Goal: Task Accomplishment & Management: Complete application form

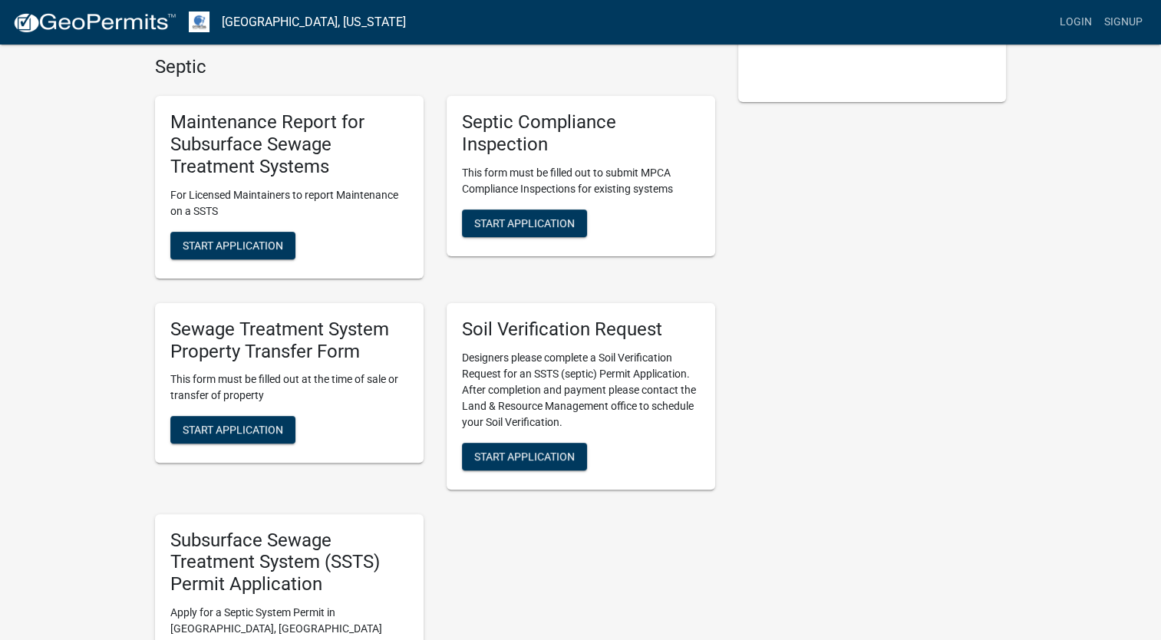
scroll to position [298, 0]
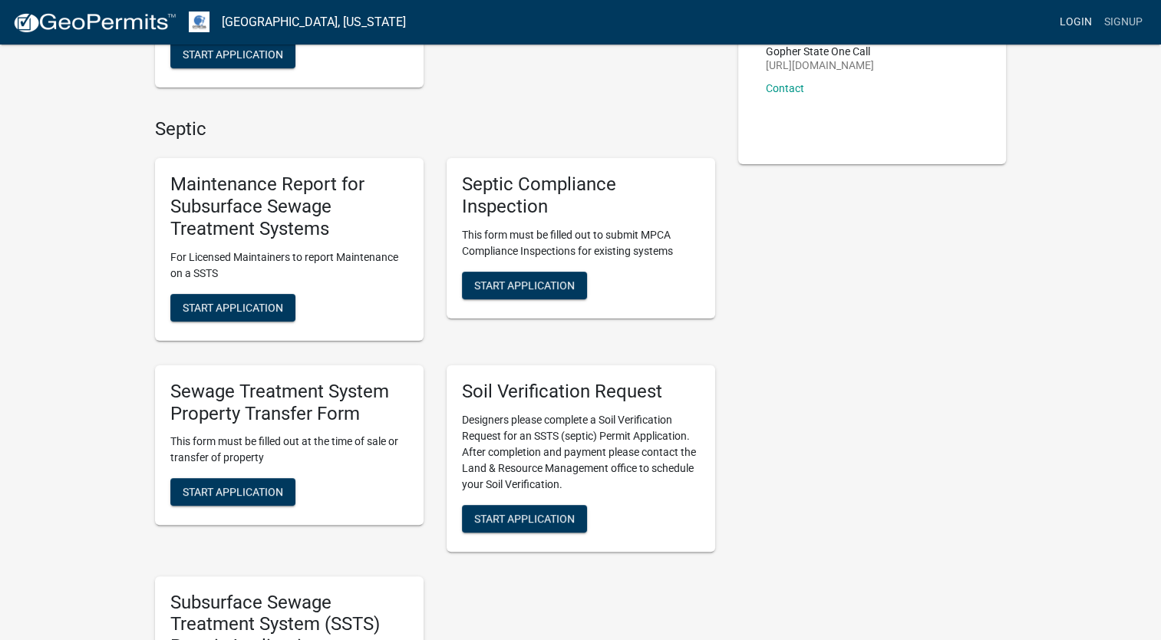
click at [1071, 23] on link "Login" at bounding box center [1076, 22] width 45 height 29
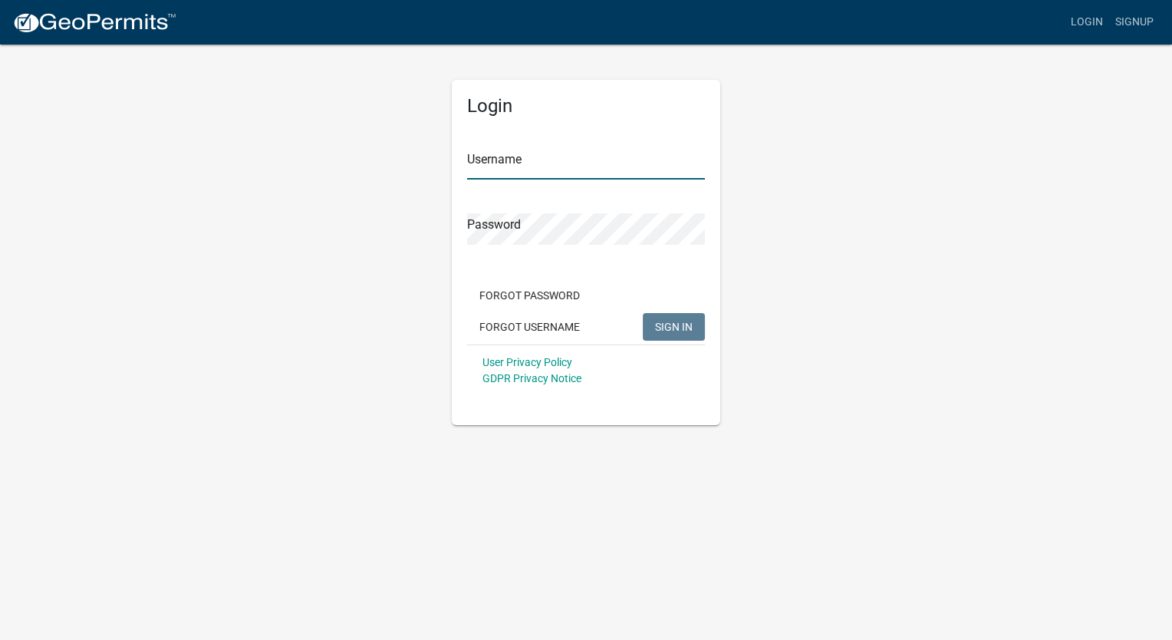
type input "GBuckmeier"
click at [672, 327] on span "SIGN IN" at bounding box center [674, 326] width 38 height 12
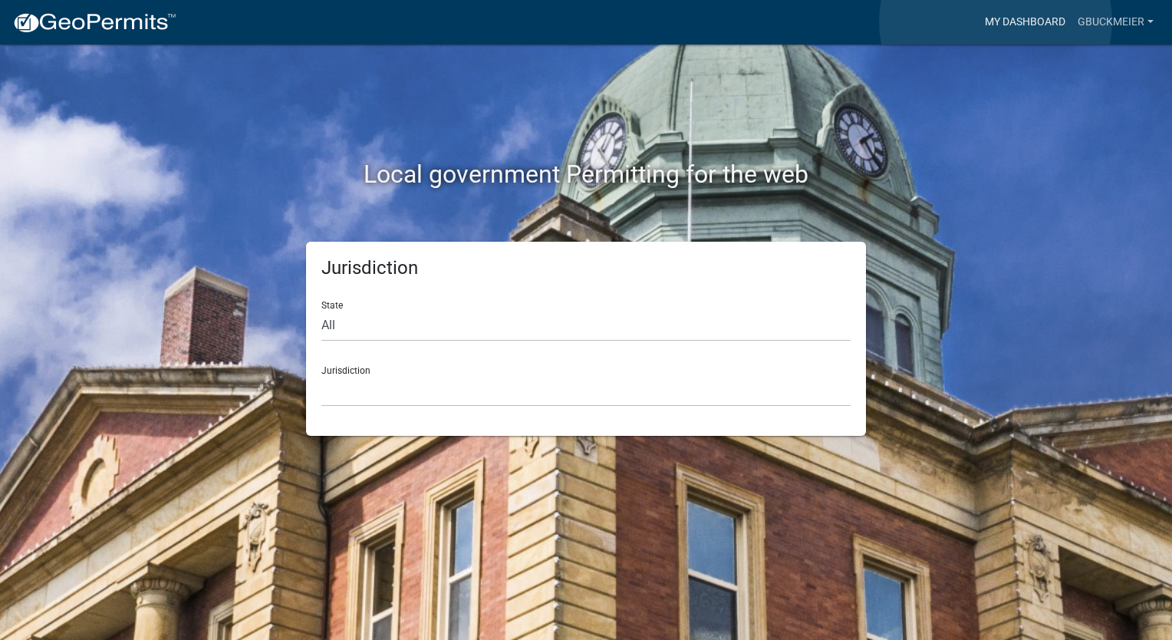
click at [996, 21] on link "My Dashboard" at bounding box center [1025, 22] width 93 height 29
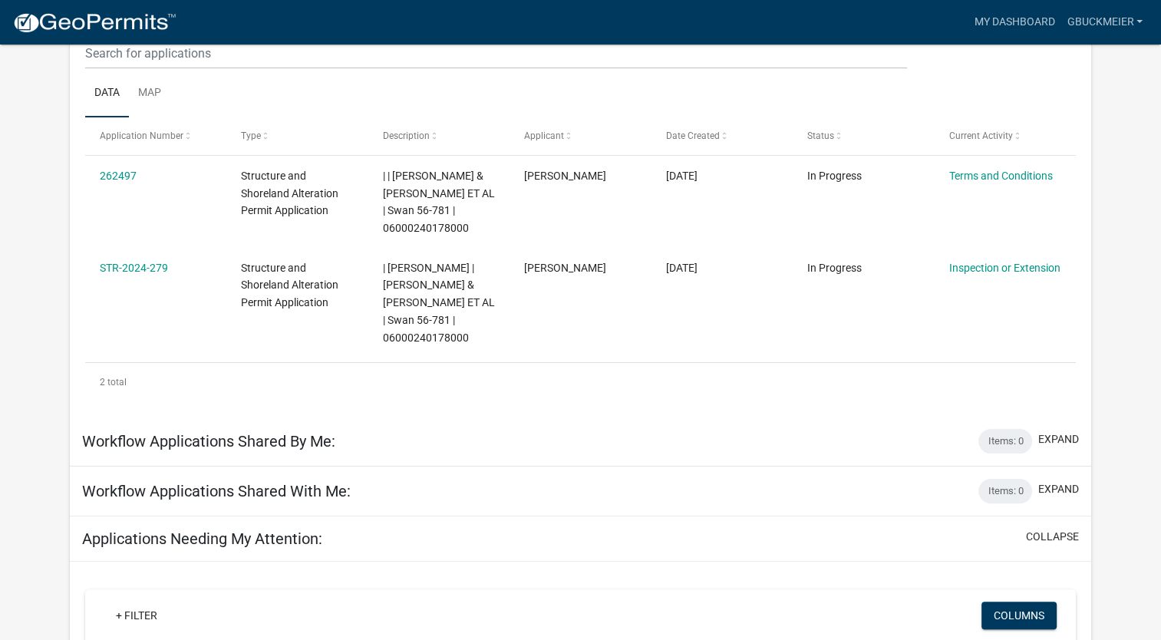
scroll to position [227, 0]
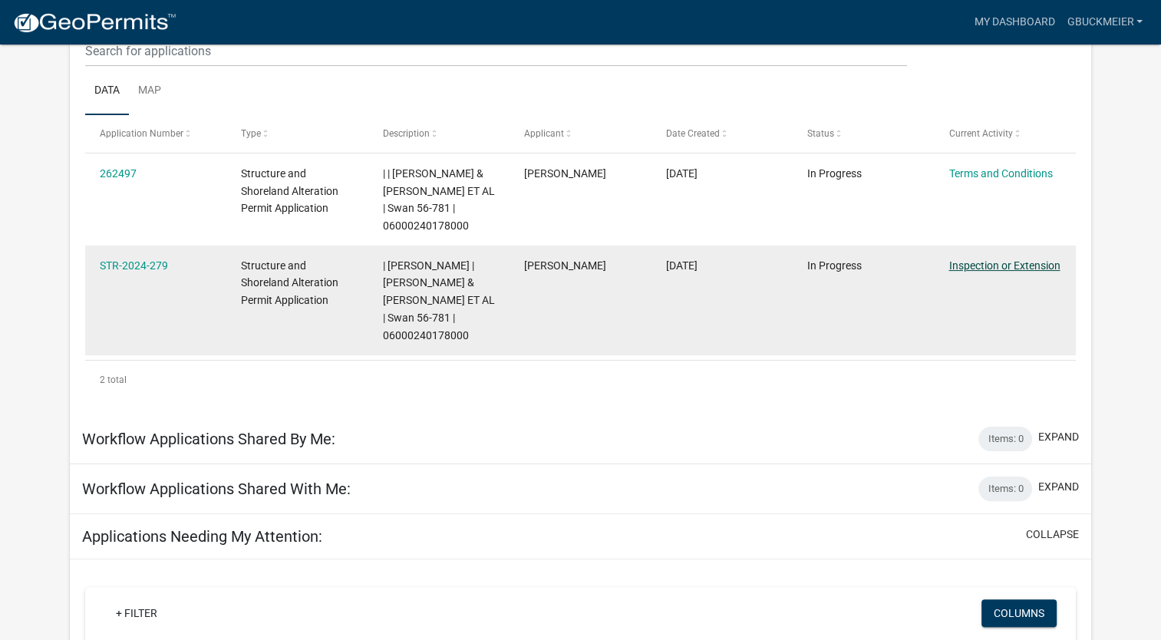
click at [977, 269] on link "Inspection or Extension" at bounding box center [1003, 265] width 111 height 12
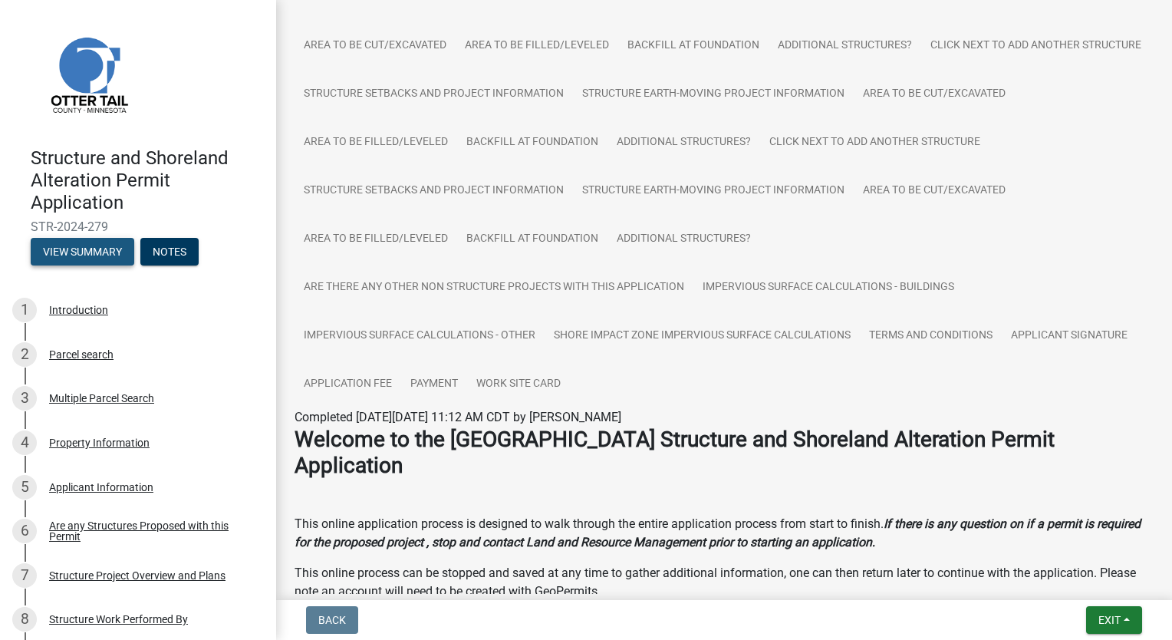
click at [77, 252] on button "View Summary" at bounding box center [83, 252] width 104 height 28
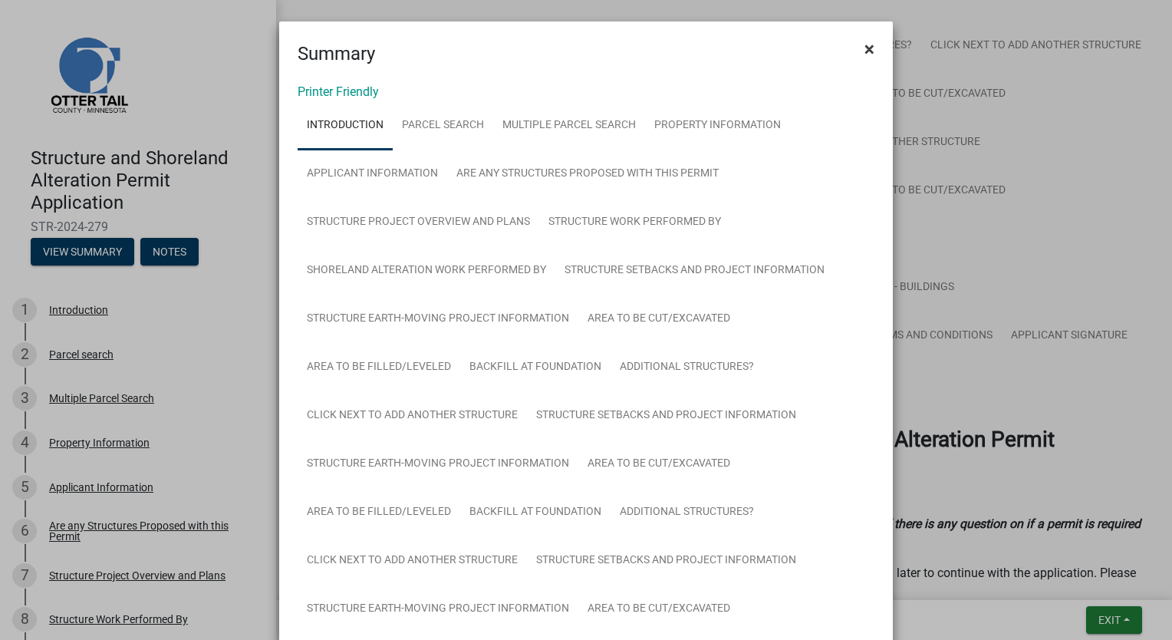
click at [868, 41] on span "×" at bounding box center [870, 48] width 10 height 21
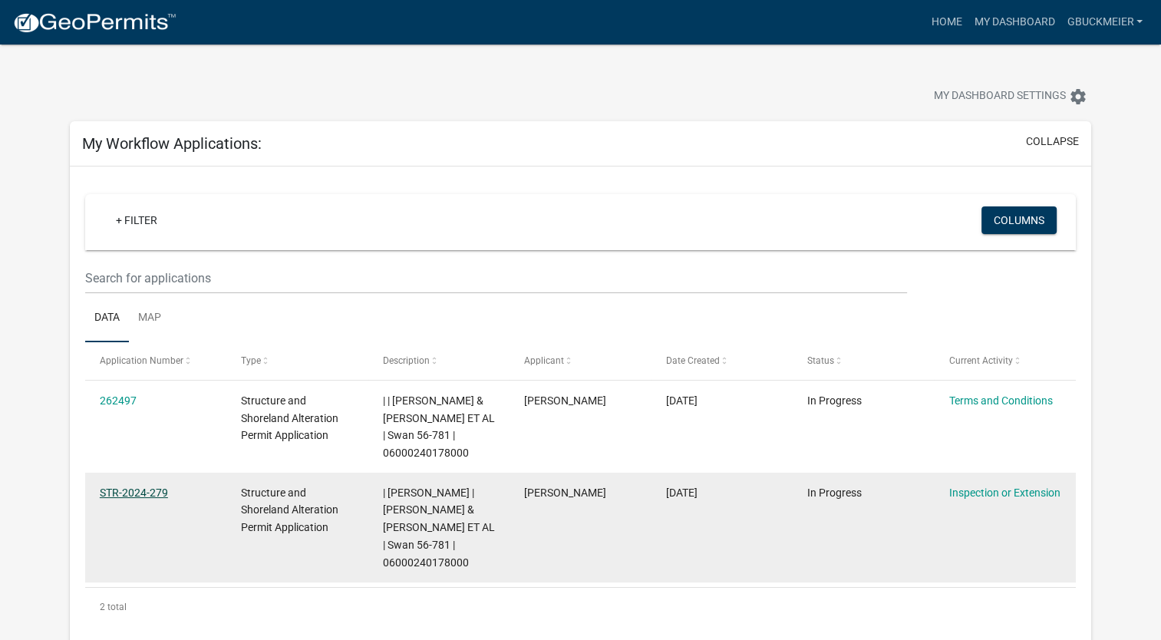
click at [125, 490] on link "STR-2024-279" at bounding box center [134, 492] width 68 height 12
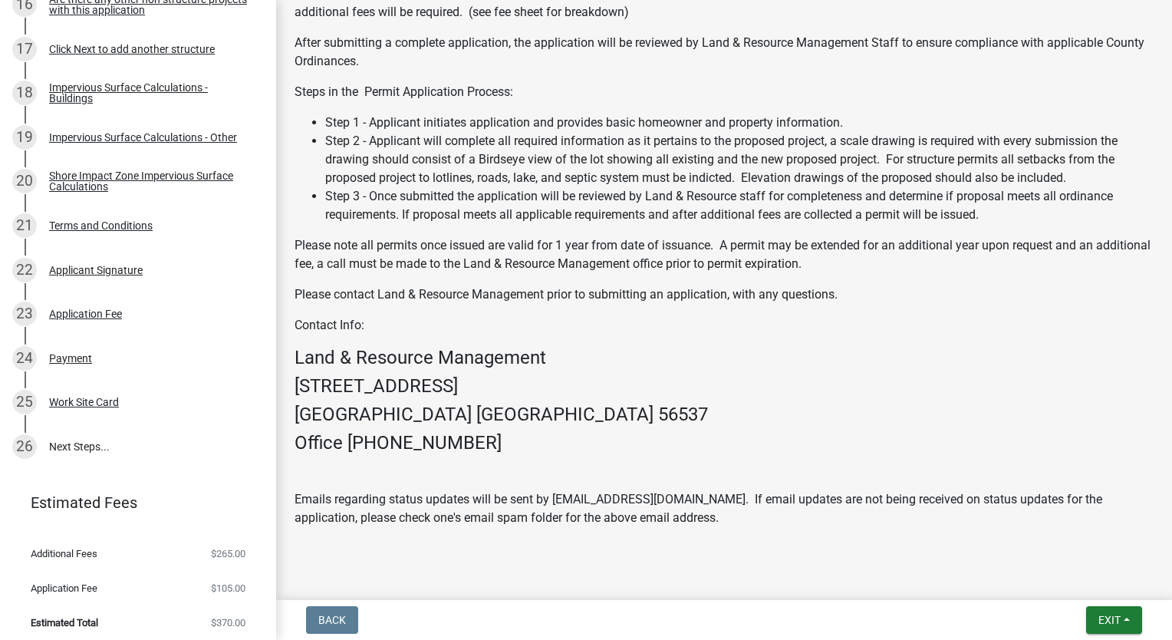
scroll to position [974, 0]
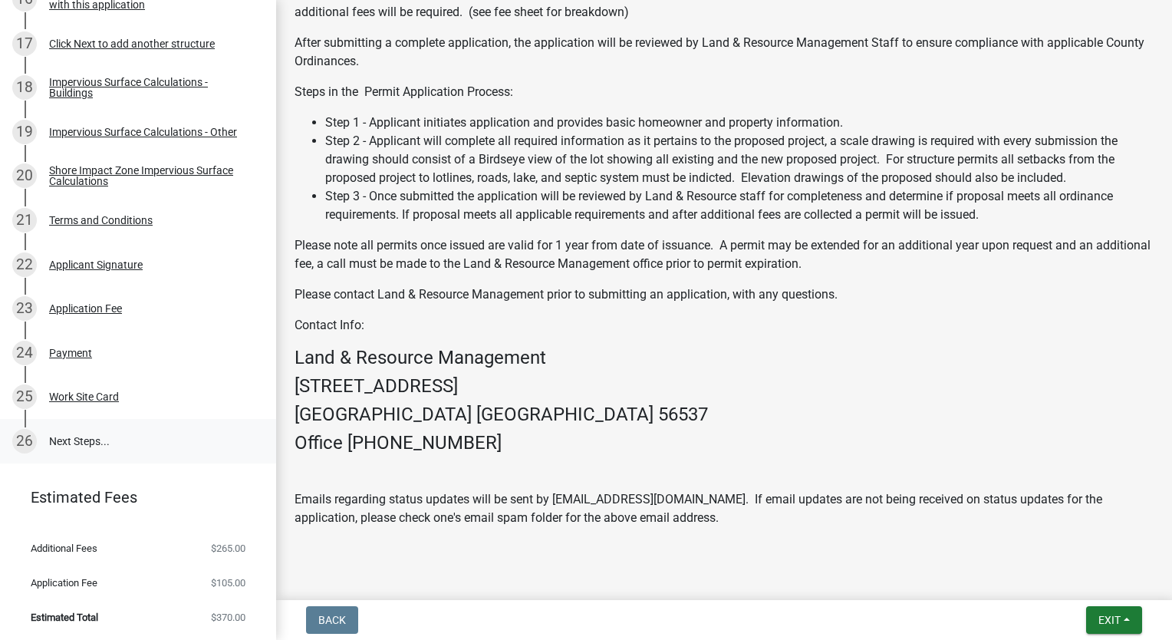
click at [83, 440] on link "26 Next Steps..." at bounding box center [138, 441] width 276 height 45
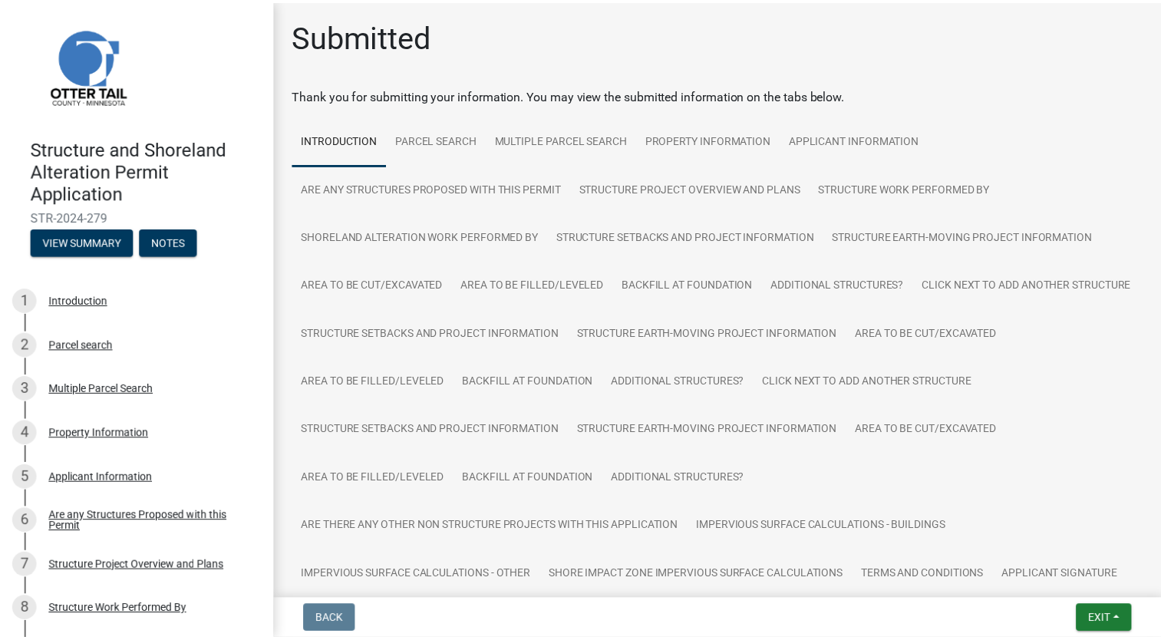
scroll to position [0, 0]
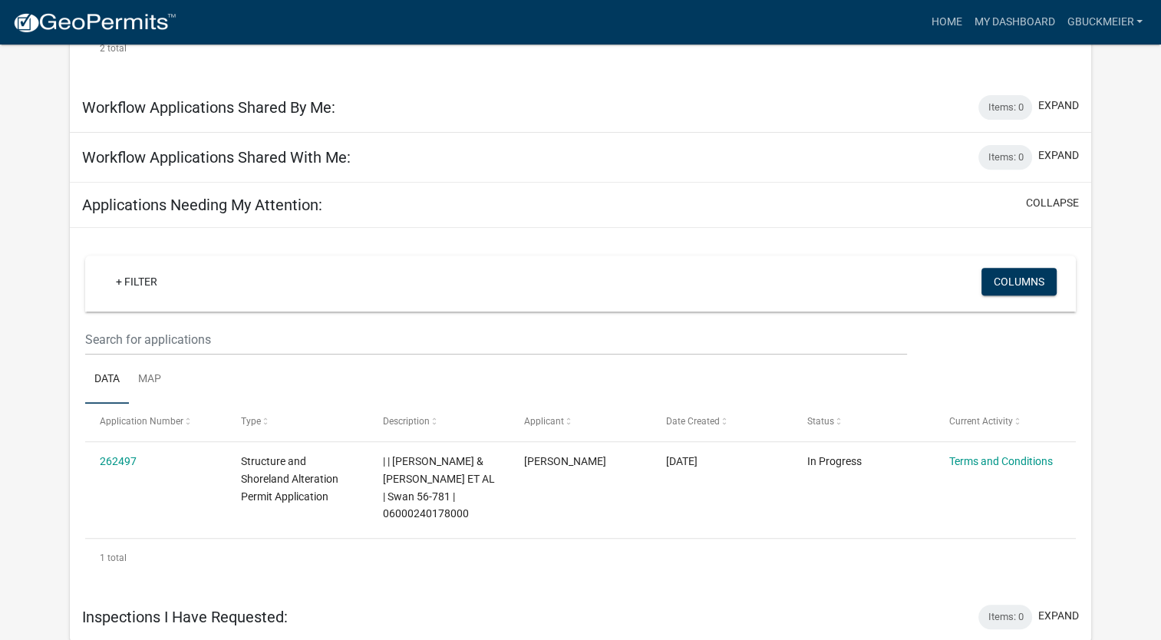
scroll to position [559, 0]
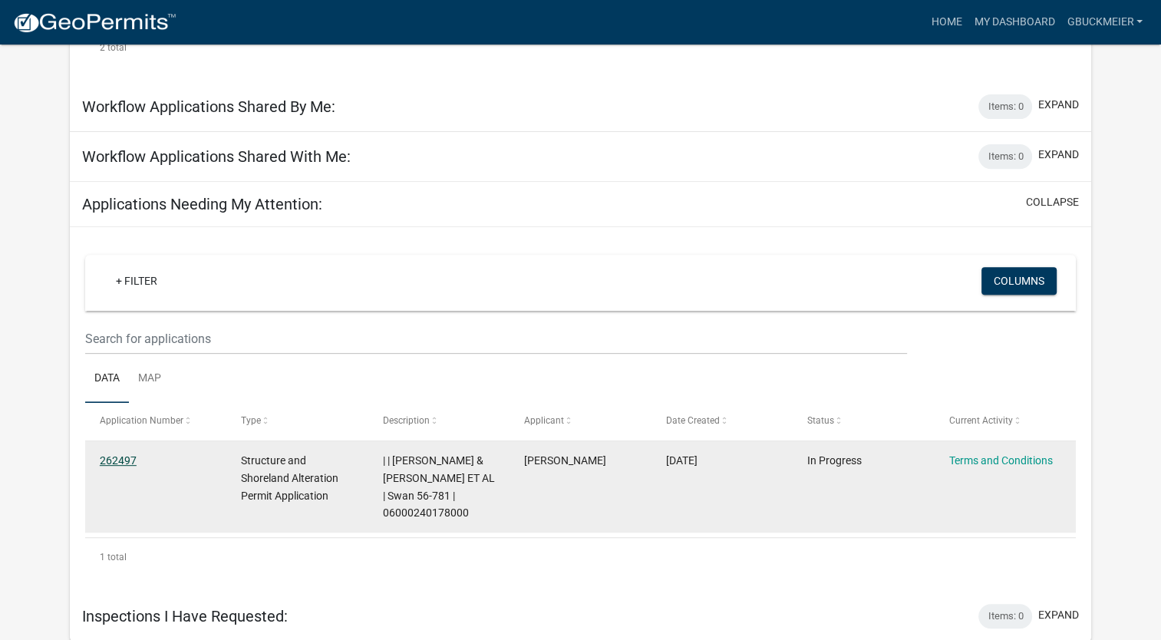
click at [113, 459] on link "262497" at bounding box center [118, 460] width 37 height 12
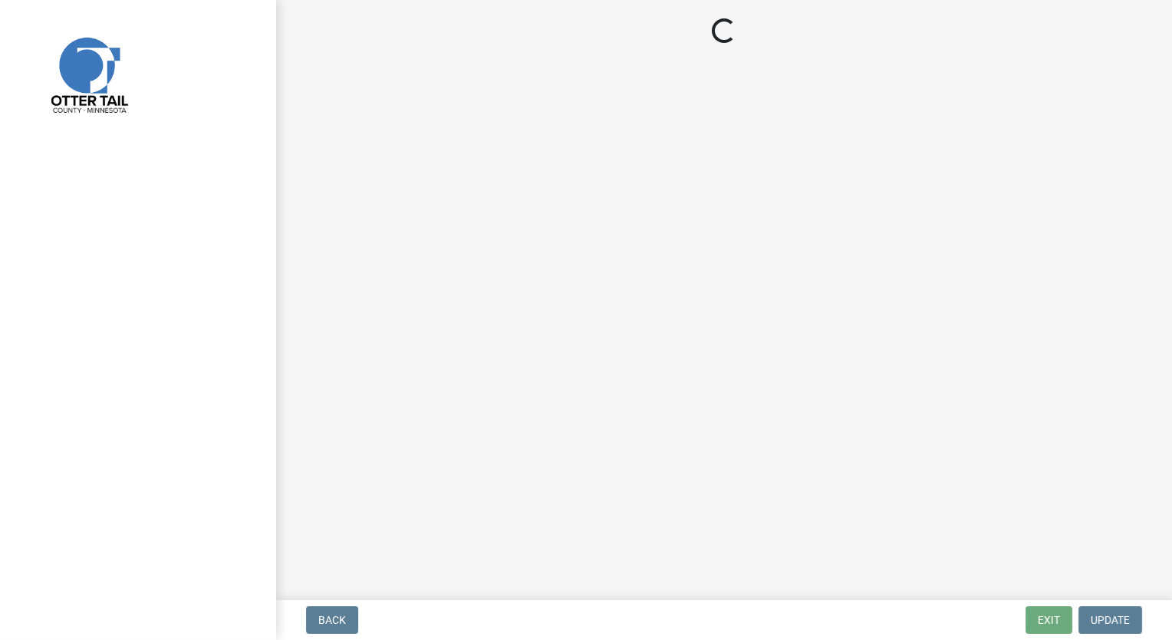
click at [660, 578] on main "Loading..." at bounding box center [724, 297] width 896 height 594
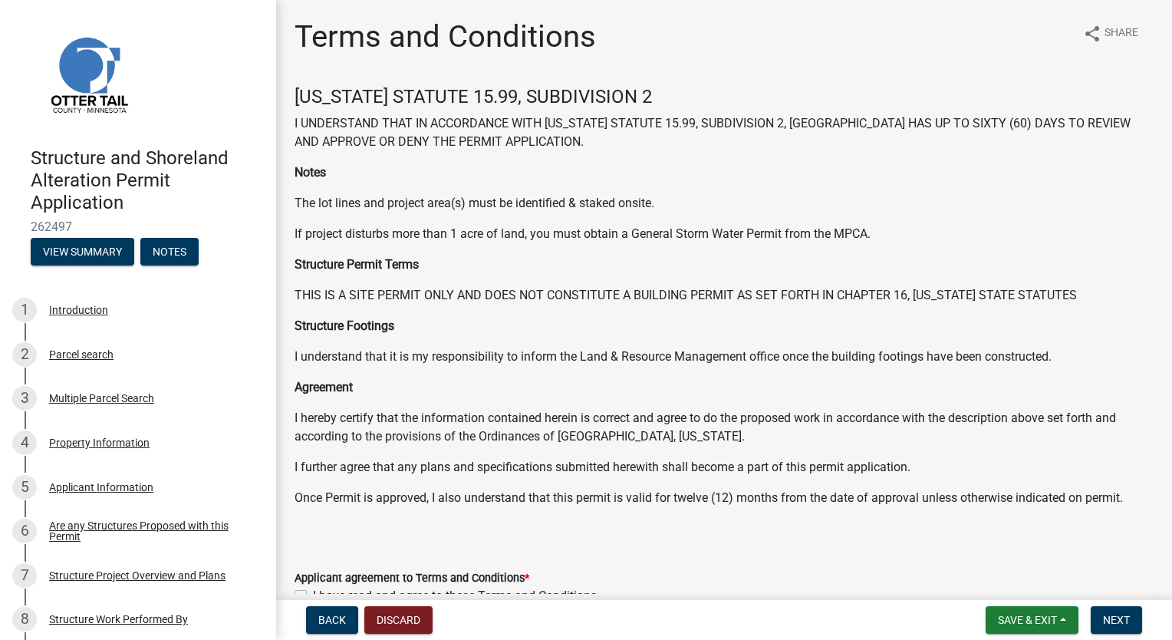
click at [862, 293] on p "THIS IS A SITE PERMIT ONLY AND DOES NOT CONSTITUTE A BUILDING PERMIT AS SET FOR…" at bounding box center [724, 295] width 859 height 18
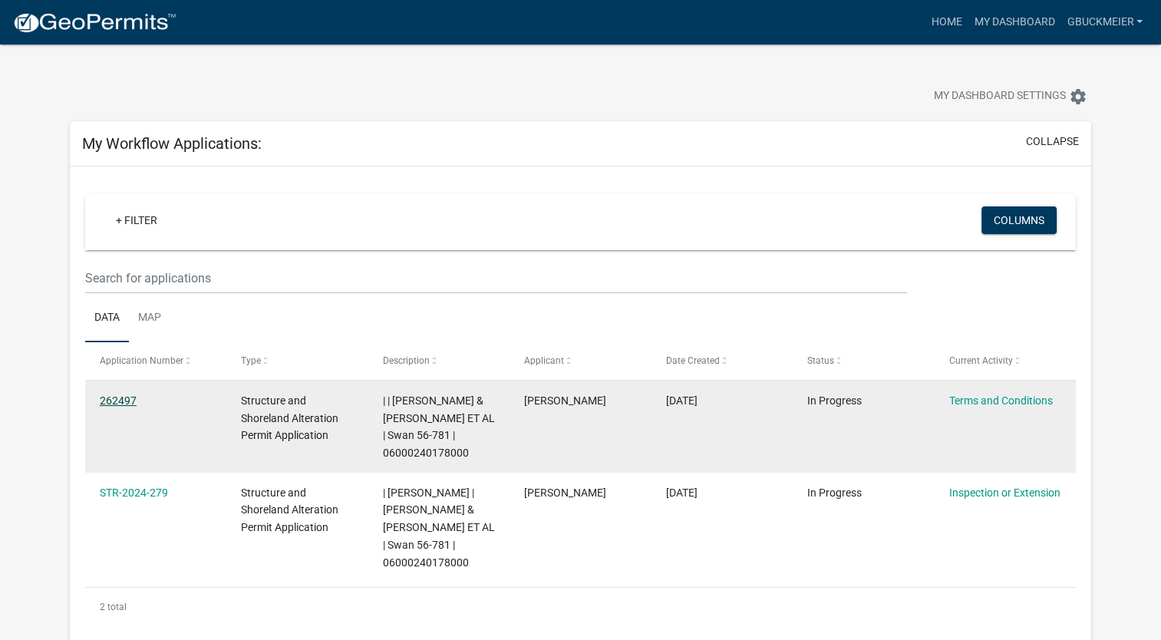
click at [109, 398] on link "262497" at bounding box center [118, 400] width 37 height 12
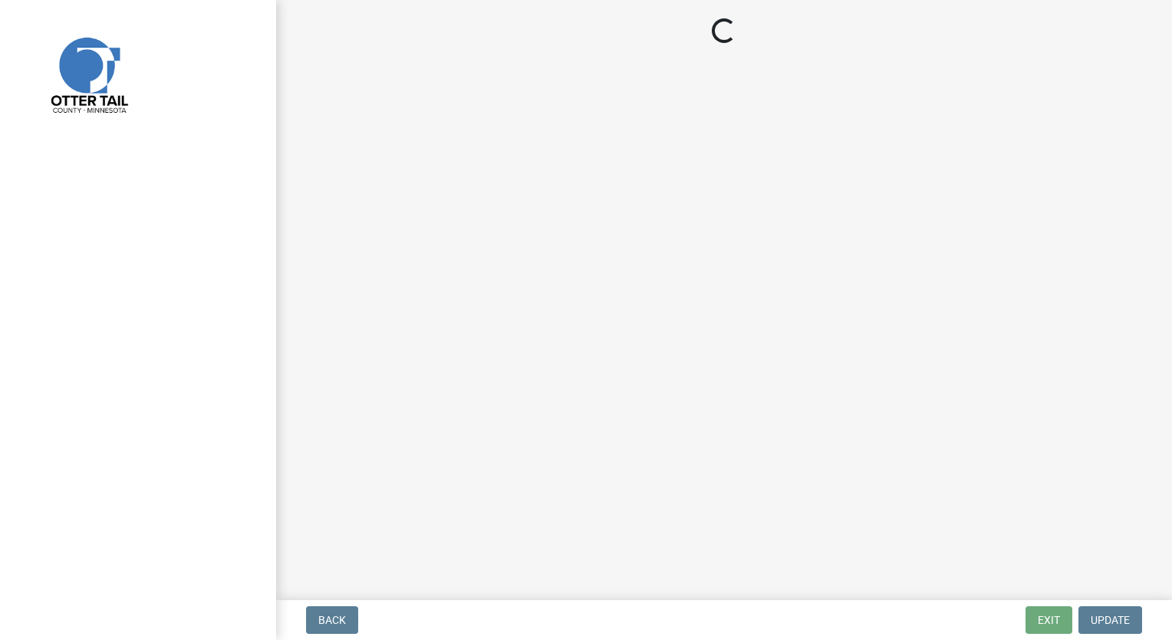
click at [109, 398] on div at bounding box center [138, 320] width 276 height 640
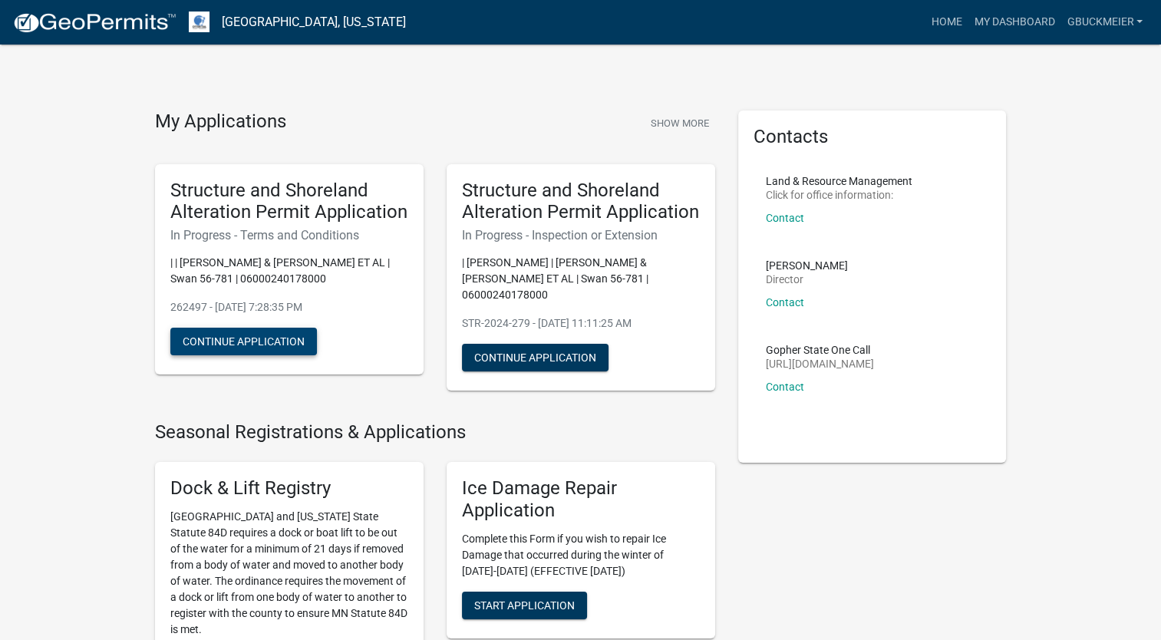
click at [277, 342] on button "Continue Application" at bounding box center [243, 342] width 147 height 28
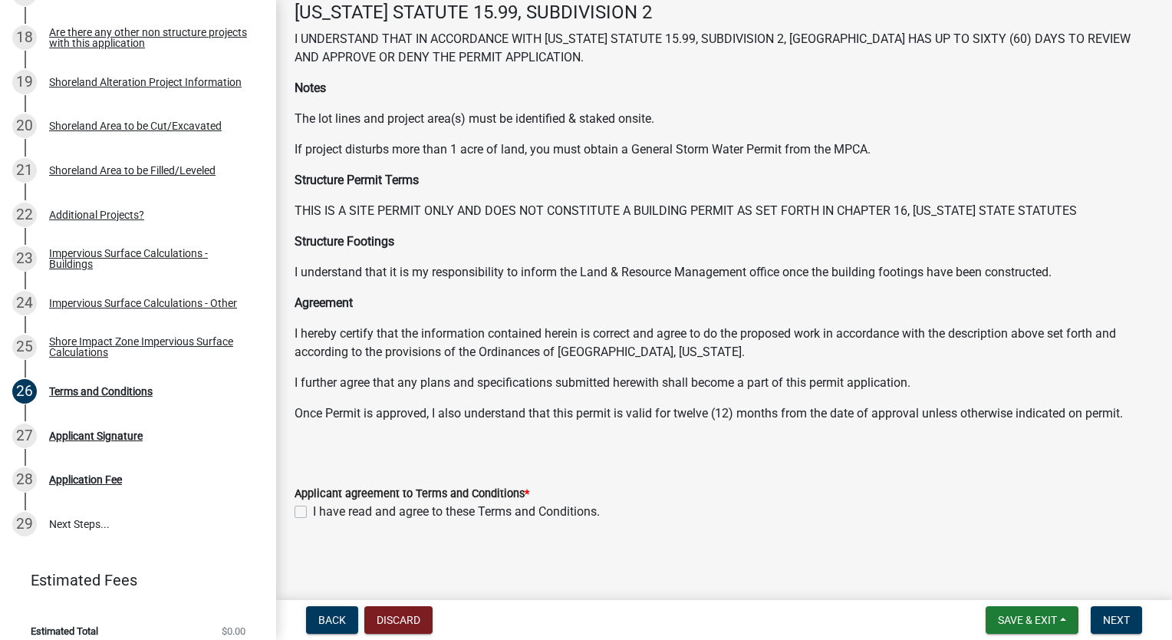
scroll to position [1037, 0]
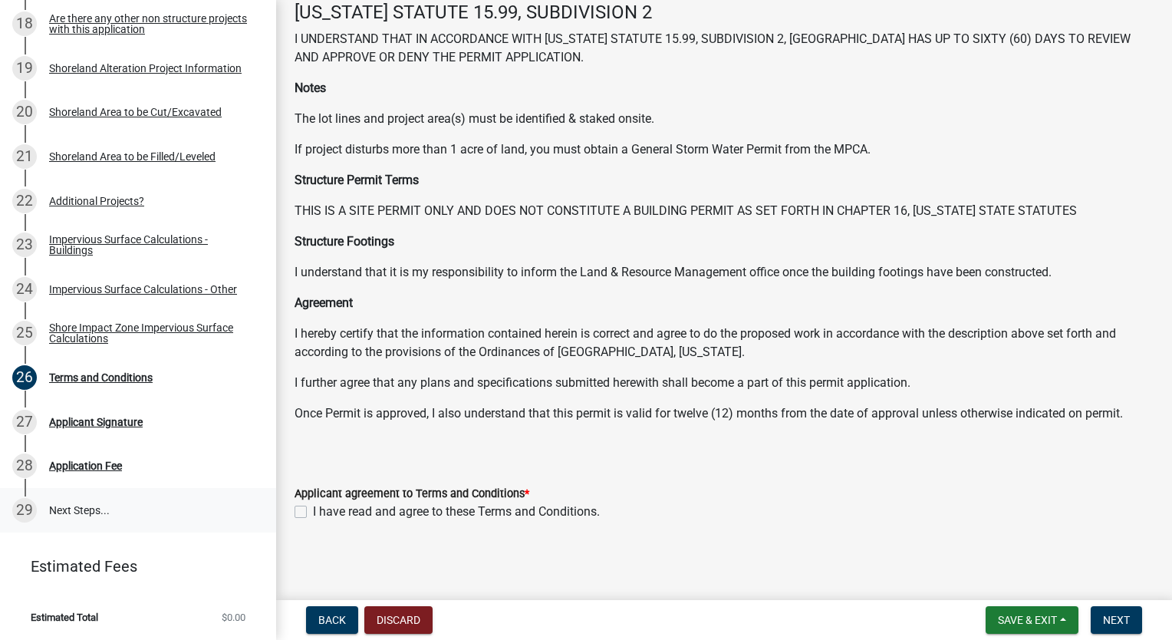
click at [67, 510] on link "29 Next Steps..." at bounding box center [138, 510] width 276 height 45
